Goal: Information Seeking & Learning: Learn about a topic

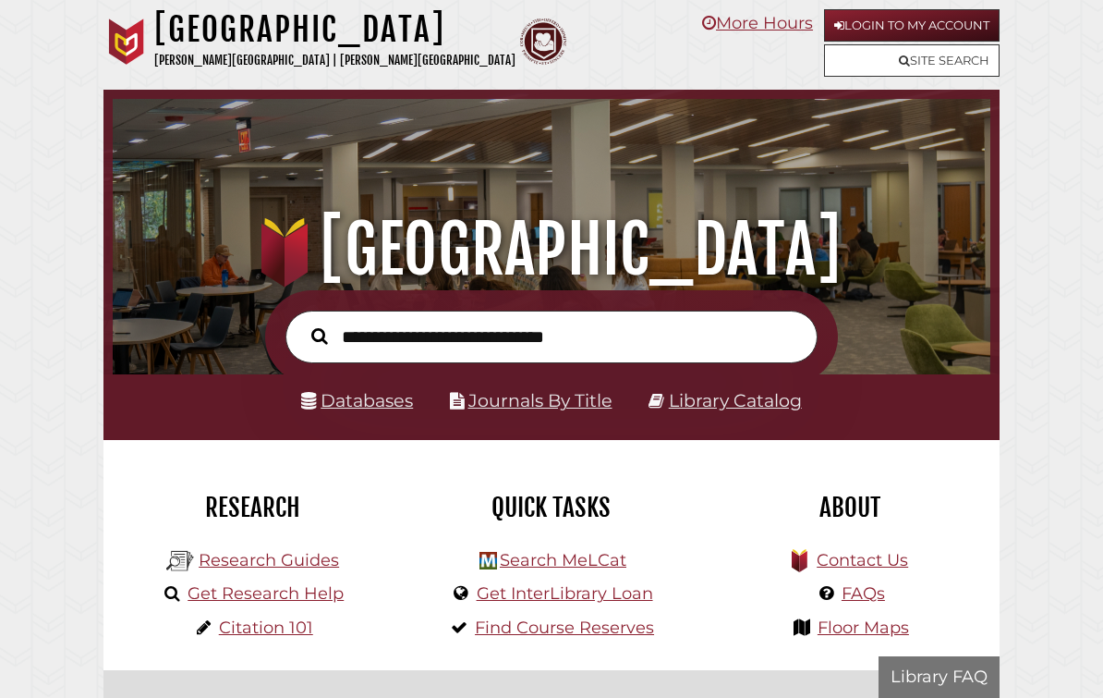
scroll to position [290, 869]
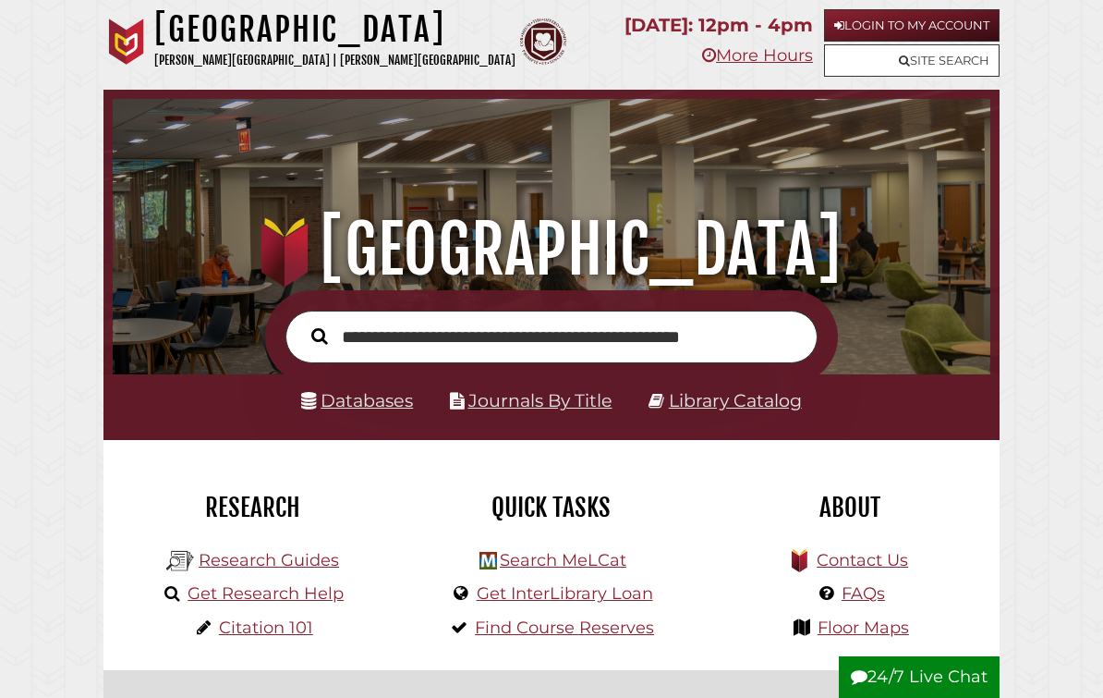
type input "**********"
click at [319, 336] on button "Search" at bounding box center [319, 335] width 35 height 25
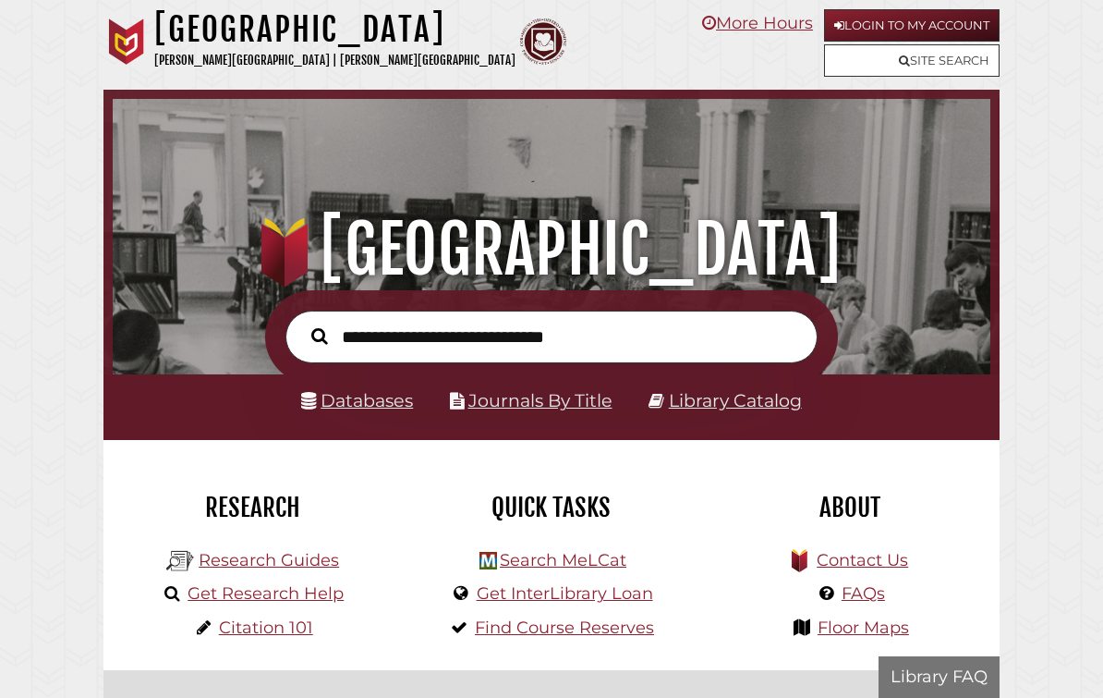
scroll to position [290, 869]
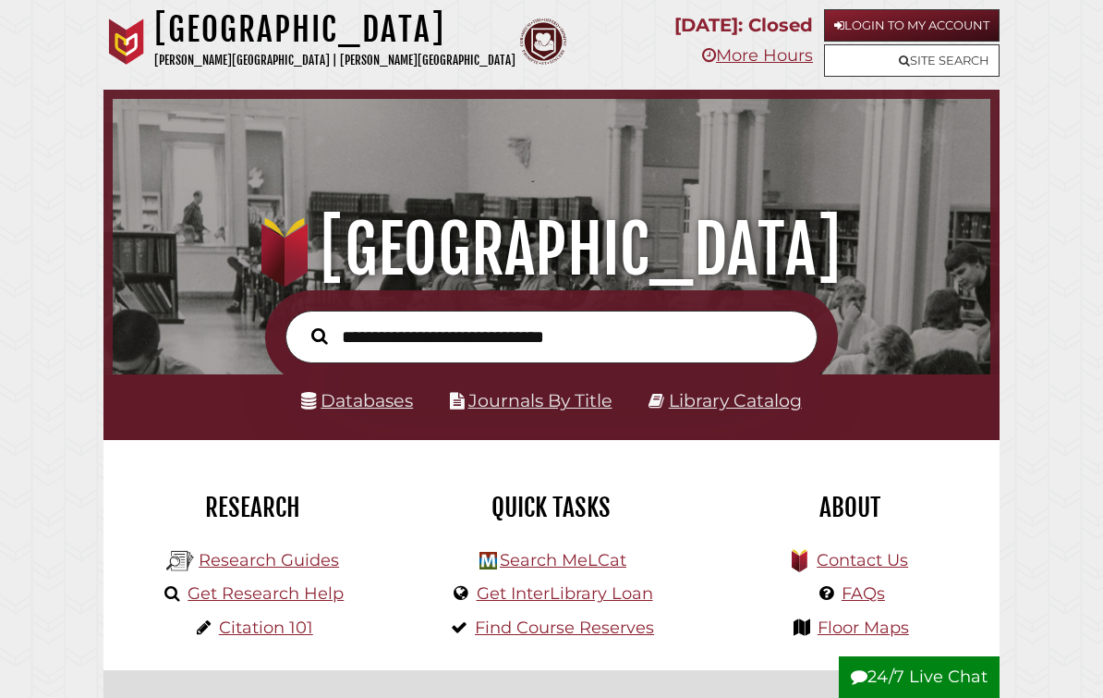
click at [363, 411] on link "Databases" at bounding box center [357, 400] width 112 height 21
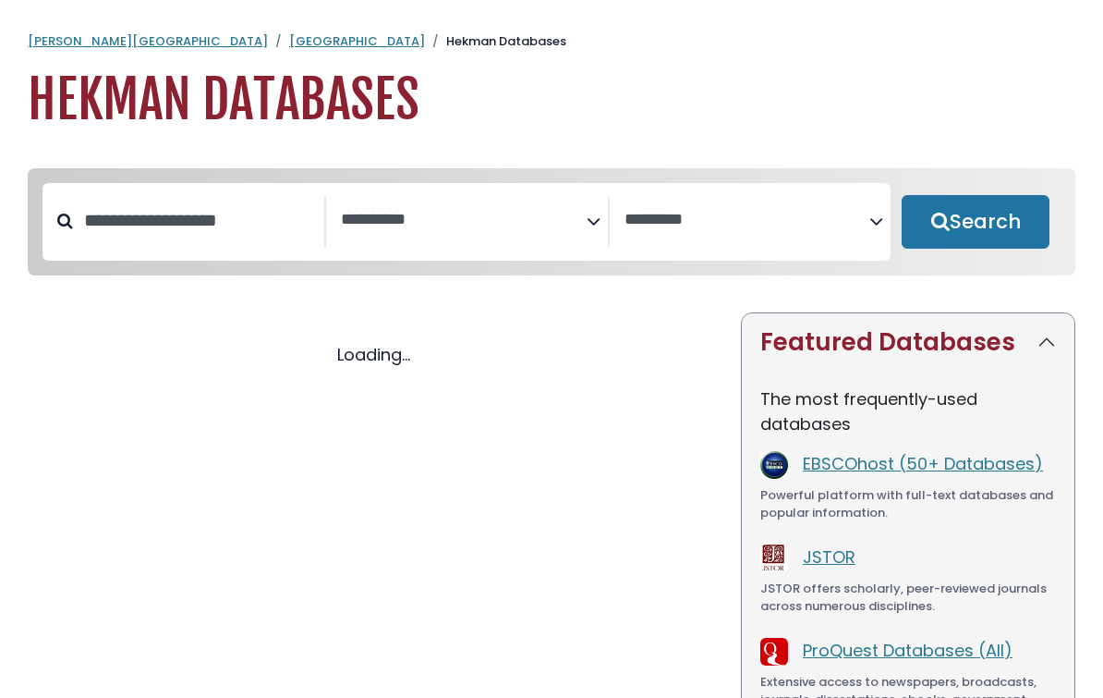
select select "Database Subject Filter"
select select "Database Vendors Filter"
select select "Database Subject Filter"
select select "Database Vendors Filter"
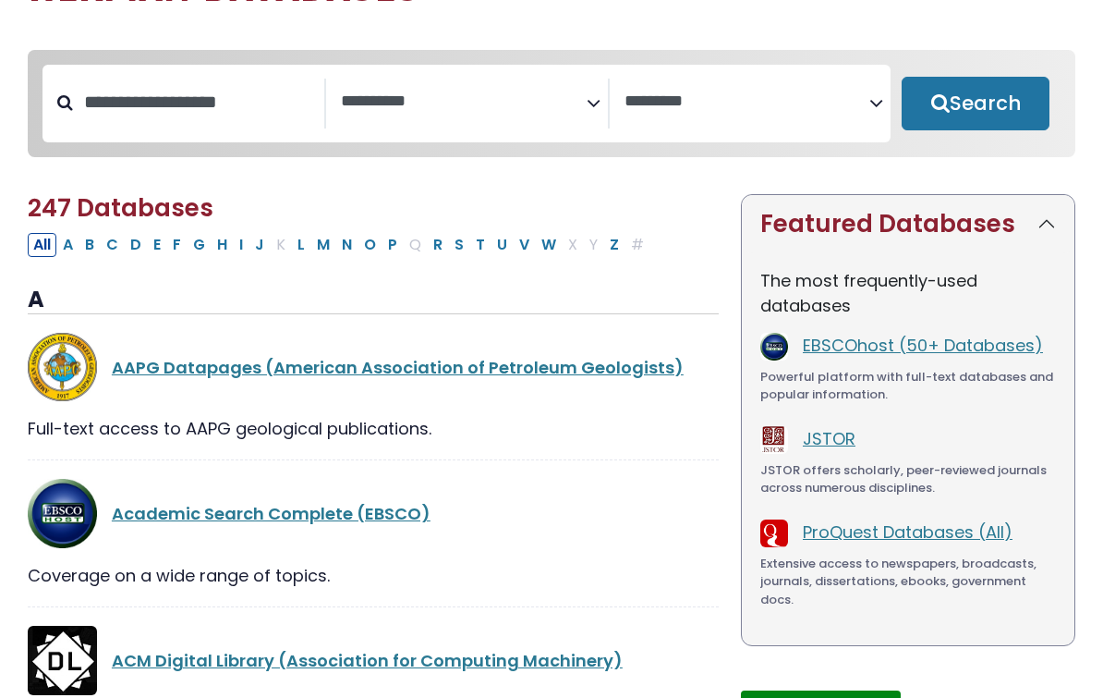
scroll to position [249, 0]
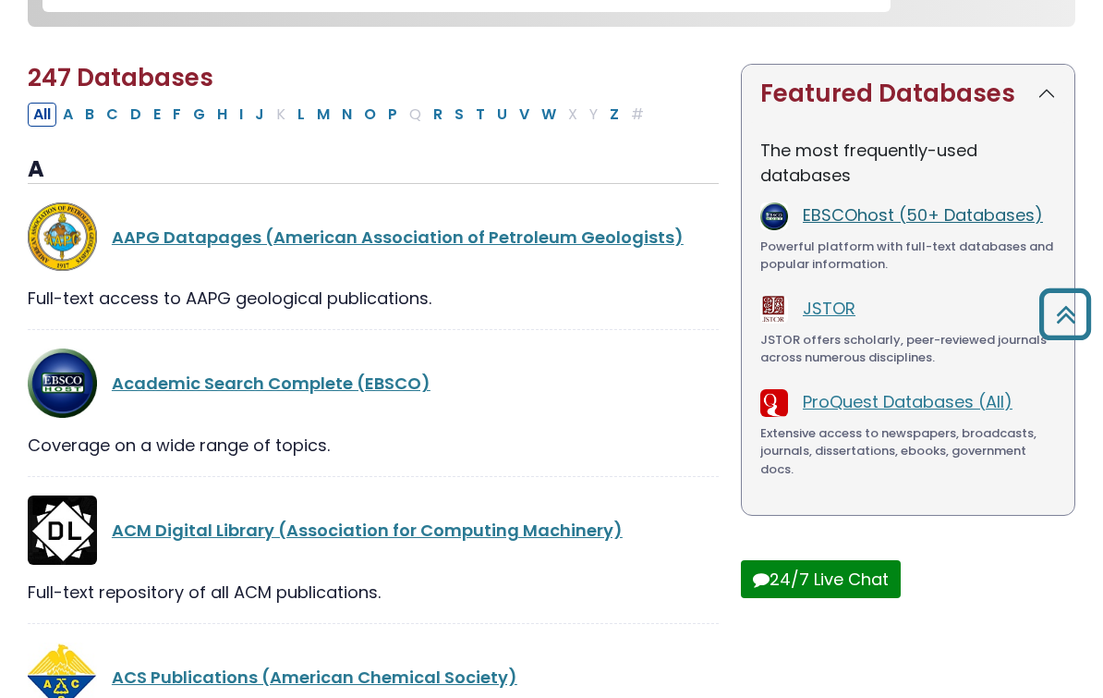
click at [961, 218] on link "EBSCOhost (50+ Databases)" at bounding box center [923, 214] width 240 height 23
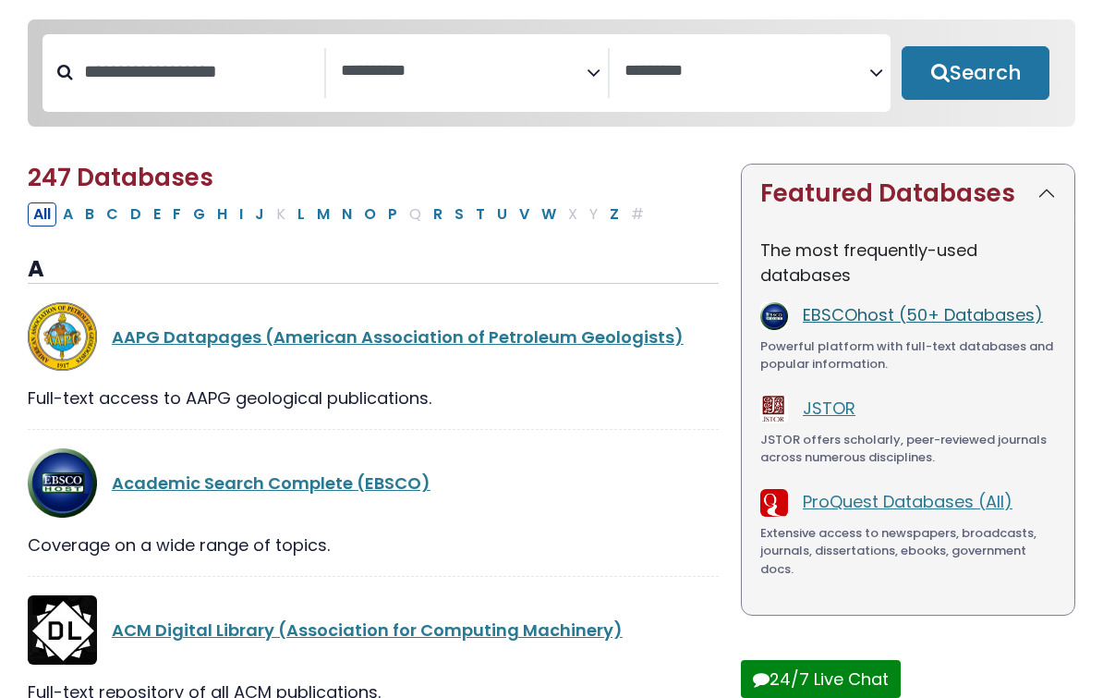
scroll to position [149, 0]
click at [992, 322] on link "EBSCOhost (50+ Databases)" at bounding box center [923, 314] width 240 height 23
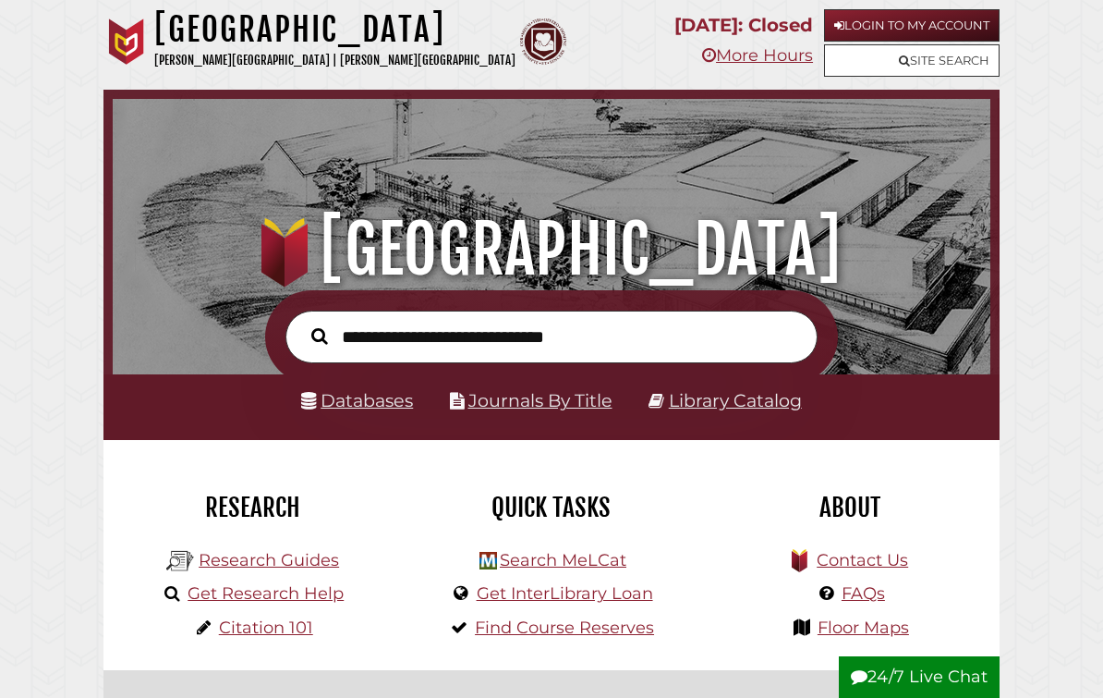
scroll to position [290, 869]
type input "**********"
click at [319, 336] on button "Search" at bounding box center [319, 335] width 35 height 25
